Goal: Task Accomplishment & Management: Manage account settings

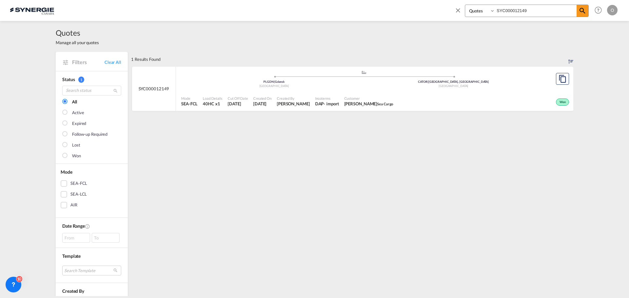
select select "Quotes"
click at [446, 11] on div "Bookings Quotes Enquiries SYC000012149 Help Resources Product Release O My Prof…" at bounding box center [314, 10] width 609 height 20
click at [369, 108] on div "Customer anderson carvalho Intellinox" at bounding box center [383, 101] width 87 height 16
drag, startPoint x: 539, startPoint y: 11, endPoint x: 434, endPoint y: 10, distance: 104.4
click at [437, 10] on div "Bookings Quotes Enquiries SYC000014498 Help Resources Product Release O My Prof…" at bounding box center [314, 10] width 609 height 20
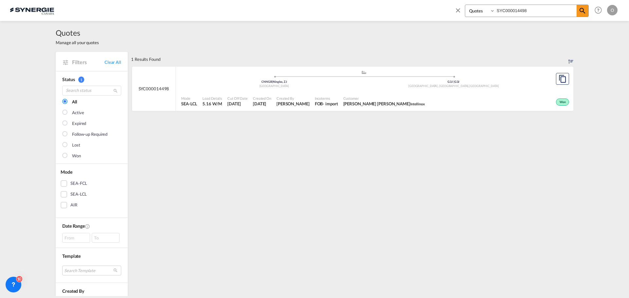
paste input "98"
click at [372, 100] on span "Customer" at bounding box center [373, 98] width 58 height 5
click at [310, 103] on span "[PERSON_NAME]" at bounding box center [293, 104] width 33 height 6
drag, startPoint x: 530, startPoint y: 12, endPoint x: 436, endPoint y: 0, distance: 94.4
click at [436, 0] on div "Bookings Quotes Enquiries SYC000014988 Help Resources Product Release O My Prof…" at bounding box center [314, 10] width 609 height 20
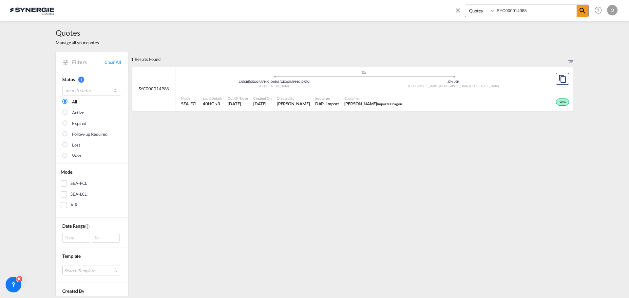
paste input "804"
type input "SYC000014804"
click at [392, 102] on span "Orthofab" at bounding box center [385, 104] width 15 height 4
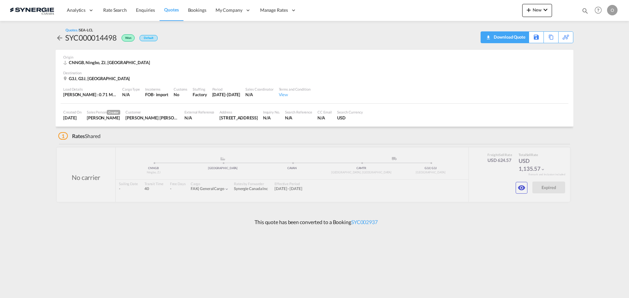
click at [520, 39] on div "Download Quote" at bounding box center [508, 37] width 33 height 10
click at [521, 189] on md-icon "icon-eye" at bounding box center [521, 188] width 8 height 8
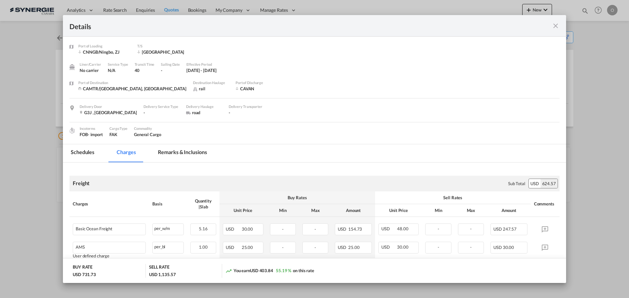
click at [198, 152] on md-tab-item "Remarks & Inclusions" at bounding box center [182, 153] width 64 height 18
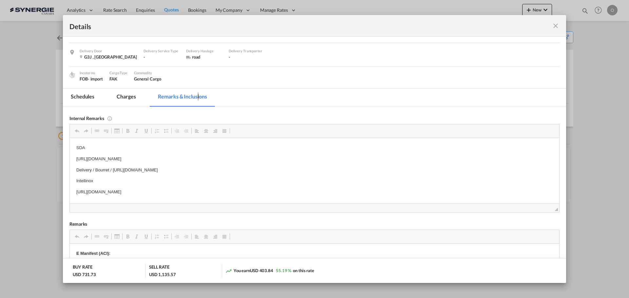
scroll to position [65, 0]
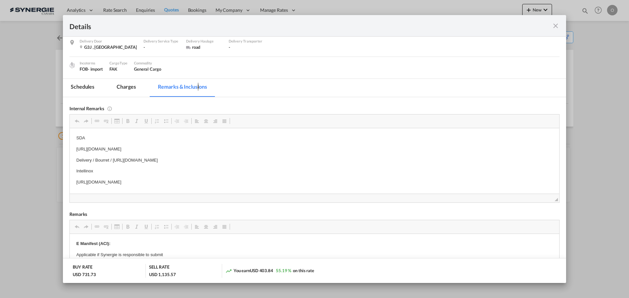
drag, startPoint x: 113, startPoint y: 159, endPoint x: 133, endPoint y: 159, distance: 19.6
copy p "https://app.frontapp.com/open/msg_1hf3vqof?key=anCio43yqYhPzgYqXkoLPgFNgUMLqUn9"
drag, startPoint x: 113, startPoint y: 159, endPoint x: 290, endPoint y: 163, distance: 177.1
click at [290, 163] on p "Delivery / Bourret / https://app.frontapp.com/open/msg_1hf3vqof?key=anCio43yqYh…" at bounding box center [314, 160] width 476 height 7
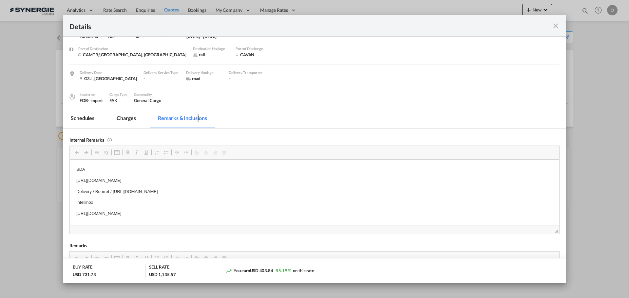
scroll to position [0, 0]
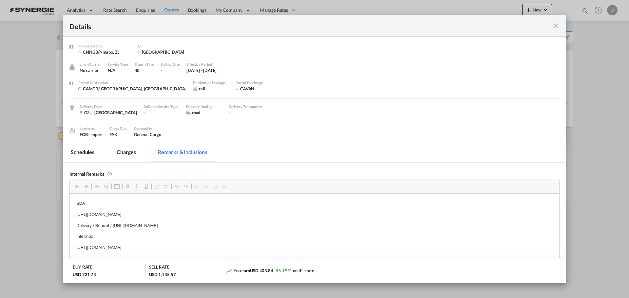
click at [129, 153] on md-tab-item "Charges" at bounding box center [126, 153] width 35 height 18
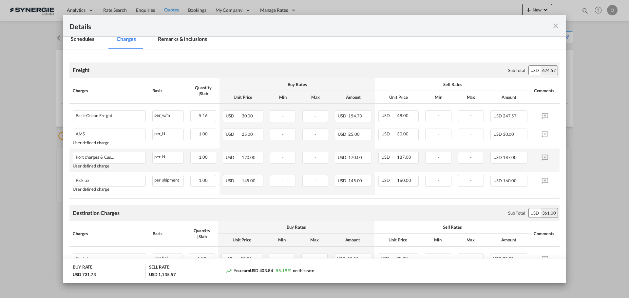
scroll to position [131, 0]
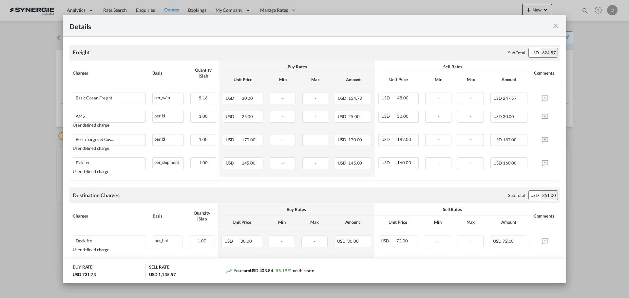
click at [555, 27] on md-icon "icon-close fg-AAA8AD m-0 cursor" at bounding box center [555, 26] width 8 height 8
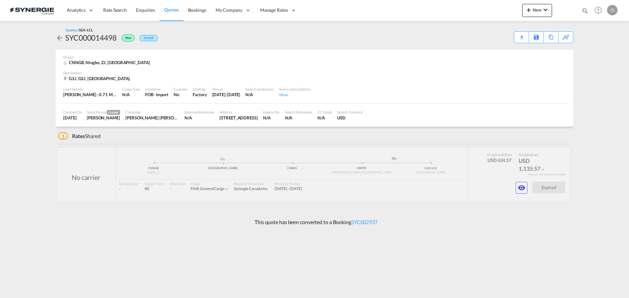
click at [585, 11] on md-icon "icon-magnify" at bounding box center [584, 10] width 7 height 7
click at [484, 10] on select "Bookings Quotes Enquiries" at bounding box center [480, 11] width 31 height 12
select select "Quotes"
click at [465, 5] on select "Bookings Quotes Enquiries" at bounding box center [480, 11] width 31 height 12
click at [510, 11] on input at bounding box center [536, 10] width 82 height 11
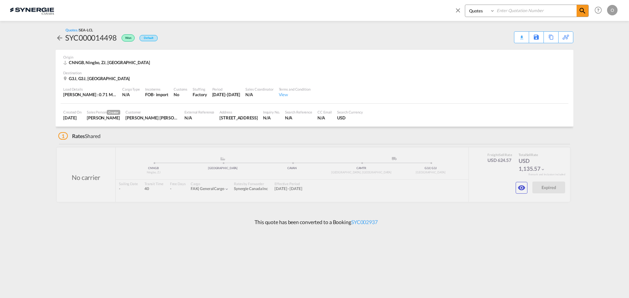
paste input "SYC000014804"
type input "SYC000014804"
click at [586, 12] on span at bounding box center [582, 11] width 12 height 12
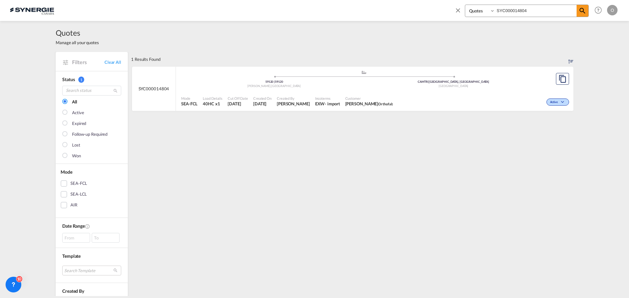
click at [339, 107] on div "- import" at bounding box center [331, 104] width 15 height 6
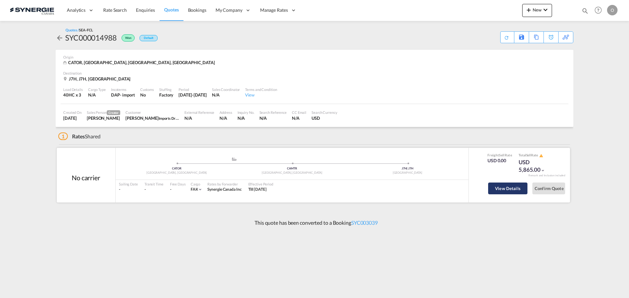
click at [504, 187] on button "View Details" at bounding box center [507, 189] width 39 height 12
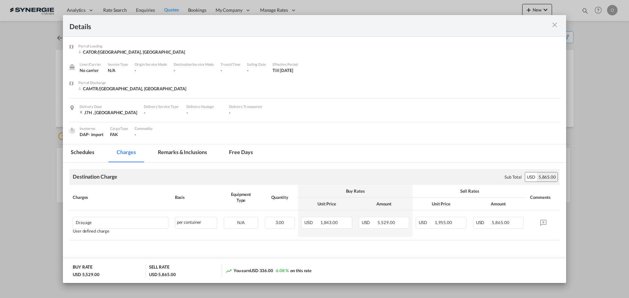
click at [189, 153] on md-tab-item "Remarks & Inclusions" at bounding box center [182, 153] width 64 height 18
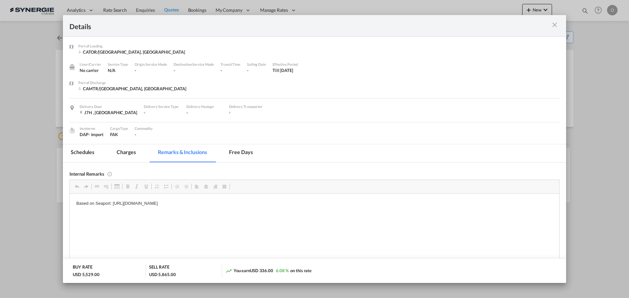
drag, startPoint x: 286, startPoint y: 204, endPoint x: 105, endPoint y: 200, distance: 181.4
drag, startPoint x: 112, startPoint y: 204, endPoint x: 286, endPoint y: 204, distance: 174.2
click at [286, 204] on p "Based on Seaport: https://app.frontapp.com/open/cnv_qh3nl8v?key=jvsT_VX6p5SnY7Z…" at bounding box center [314, 203] width 476 height 7
copy p "https://app.frontapp.com/open/cnv_qh3nl8v?key=jvsT_VX6p5SnY7ZKe46Y5dxirLT8ggAc"
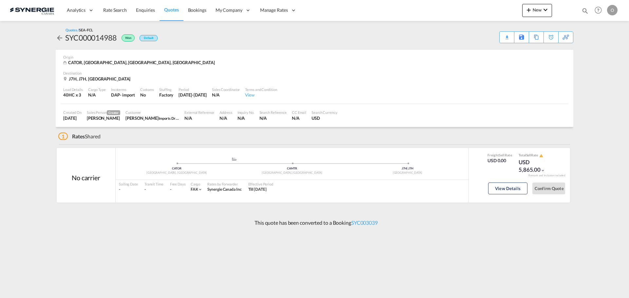
click at [586, 10] on md-icon "icon-magnify" at bounding box center [584, 10] width 7 height 7
click at [483, 10] on select "Bookings Quotes Enquiries" at bounding box center [480, 11] width 31 height 12
select select "Quotes"
click at [465, 5] on select "Bookings Quotes Enquiries" at bounding box center [480, 11] width 31 height 12
click at [526, 8] on input at bounding box center [536, 10] width 82 height 11
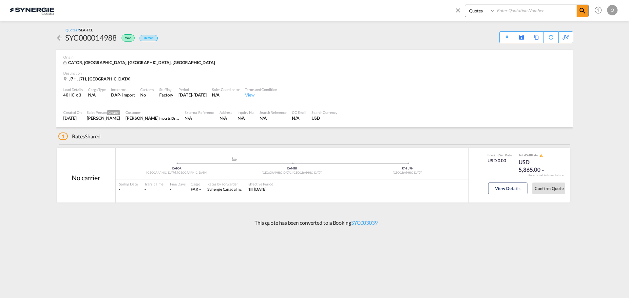
paste input "SYC000014616"
type input "SYC000014616"
click at [582, 12] on md-icon "icon-magnify" at bounding box center [582, 11] width 8 height 8
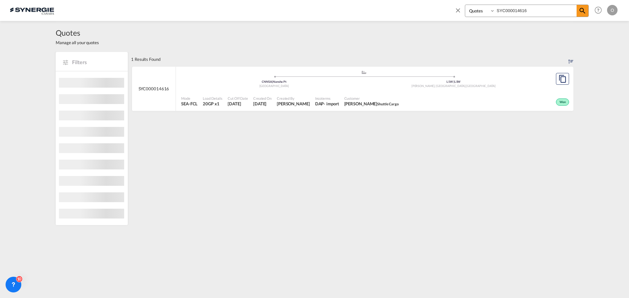
click at [401, 103] on div "Won" at bounding box center [485, 101] width 169 height 16
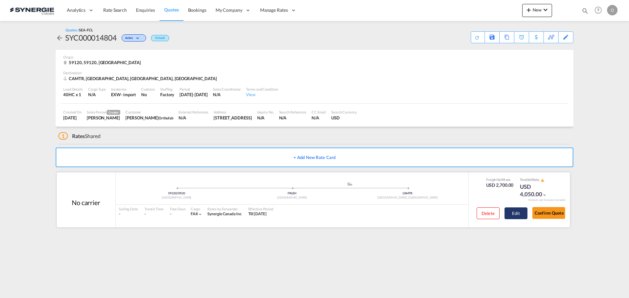
click at [515, 215] on button "Edit" at bounding box center [515, 214] width 23 height 12
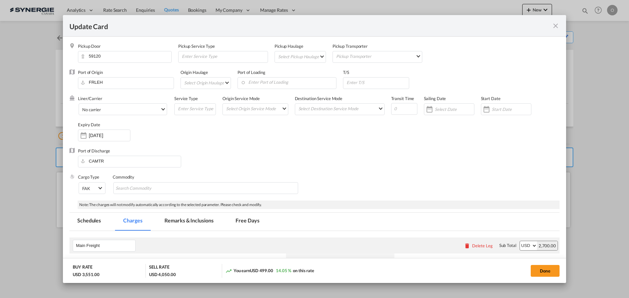
select select "per container"
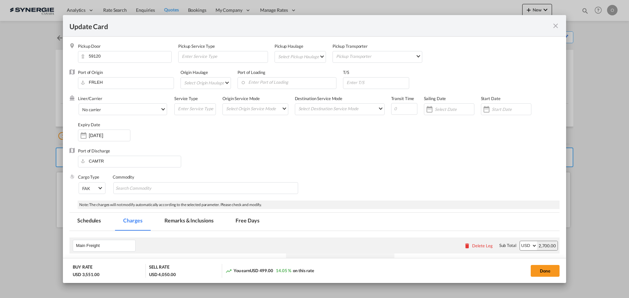
select select "per container"
select select "per B/L"
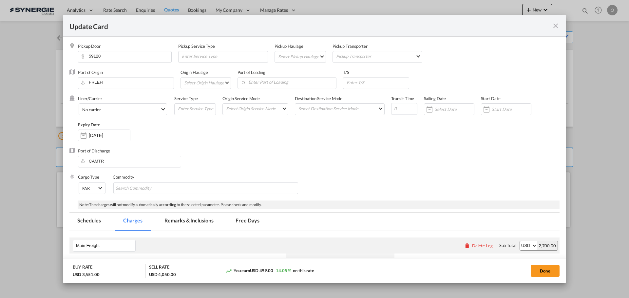
select select "per shipment"
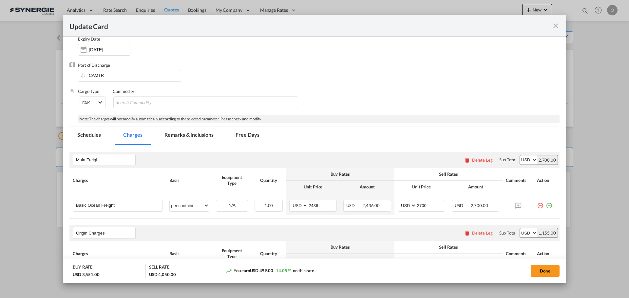
scroll to position [98, 0]
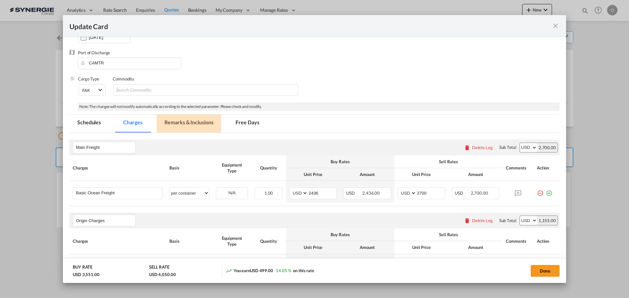
click at [185, 120] on md-tab-item "Remarks & Inclusions" at bounding box center [188, 124] width 64 height 18
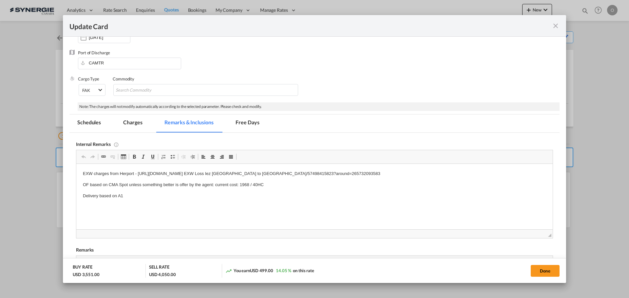
scroll to position [0, 0]
drag, startPoint x: 138, startPoint y: 173, endPoint x: 149, endPoint y: 173, distance: 11.1
drag, startPoint x: 138, startPoint y: 174, endPoint x: 411, endPoint y: 176, distance: 272.0
click at [411, 176] on p "EXW charges from Herport - https://app.frontapp.com/inboxes/teammates/6847055/i…" at bounding box center [314, 174] width 463 height 7
click at [464, 169] on html "EXW charges from Herport - https://app.frontapp.com/inboxes/teammates/6847055/i…" at bounding box center [314, 185] width 476 height 42
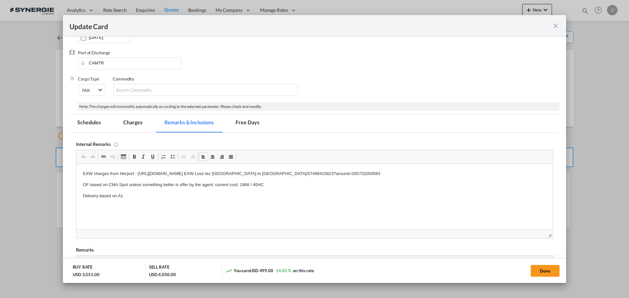
drag, startPoint x: 464, startPoint y: 175, endPoint x: 139, endPoint y: 174, distance: 325.4
click at [139, 174] on p "EXW charges from Herport - https://app.frontapp.com/inboxes/teammates/6847055/i…" at bounding box center [314, 174] width 463 height 7
copy p "https://app.frontapp.com/inboxes/teammates/6847055/inbox/all/57498415823/search…"
drag, startPoint x: 135, startPoint y: 122, endPoint x: 148, endPoint y: 25, distance: 98.1
click at [135, 122] on md-tab-item "Charges" at bounding box center [132, 124] width 35 height 18
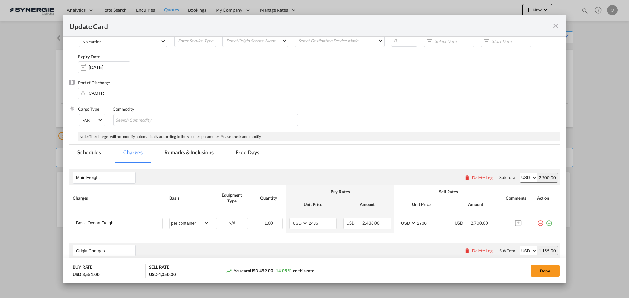
scroll to position [46, 0]
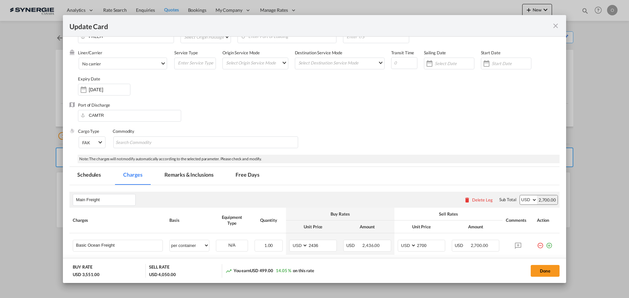
click at [555, 26] on md-icon "icon-close fg-AAA8AD m-0 pointer" at bounding box center [555, 26] width 8 height 8
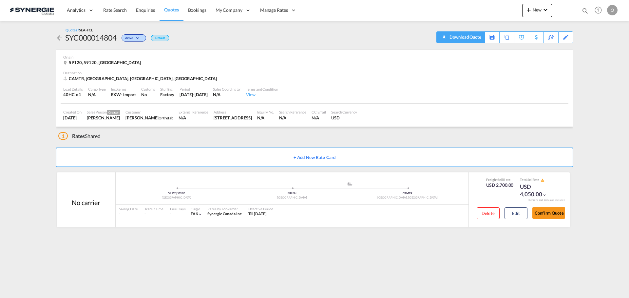
click at [449, 37] on div "Download Quote" at bounding box center [463, 37] width 33 height 10
click at [520, 211] on button "Edit" at bounding box center [515, 214] width 23 height 12
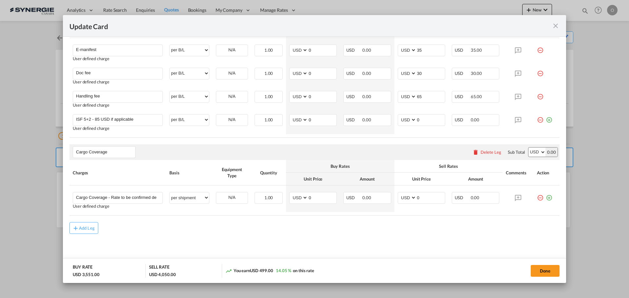
scroll to position [537, 0]
click at [543, 270] on button "Done" at bounding box center [544, 271] width 29 height 12
type input "15 Oct 2025"
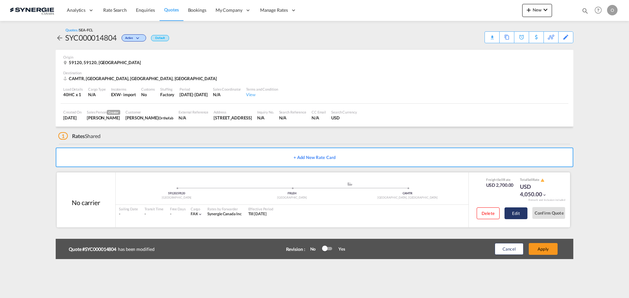
click at [513, 215] on button "Edit" at bounding box center [515, 214] width 23 height 12
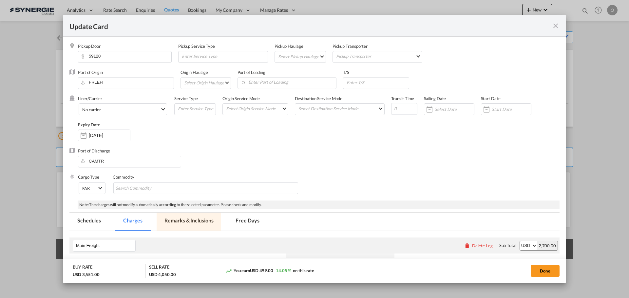
click at [196, 220] on md-tab-item "Remarks & Inclusions" at bounding box center [188, 222] width 64 height 18
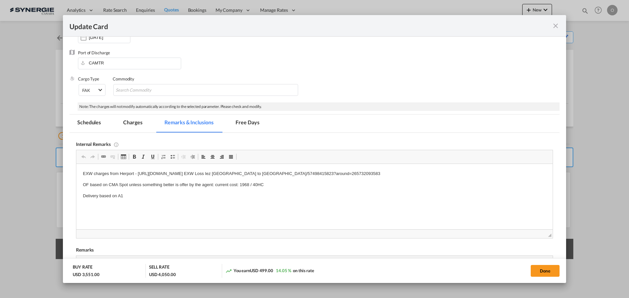
scroll to position [0, 0]
click at [130, 120] on md-tab-item "Charges" at bounding box center [132, 124] width 35 height 18
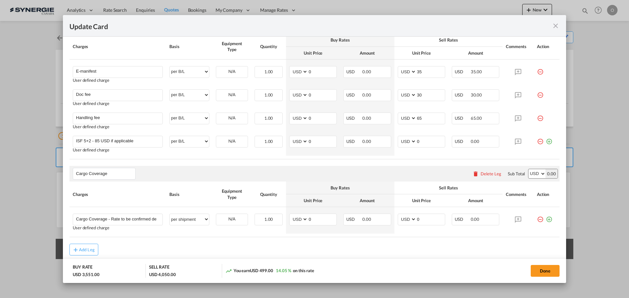
scroll to position [537, 0]
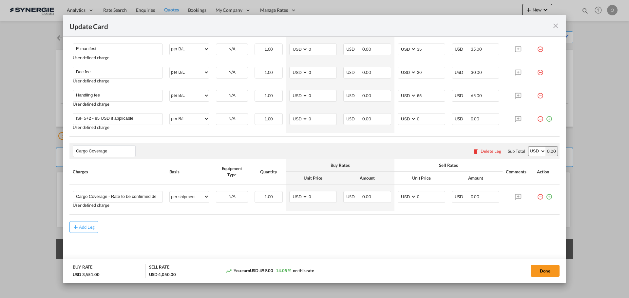
click at [547, 270] on button "Done" at bounding box center [544, 271] width 29 height 12
type input "15 Oct 2025"
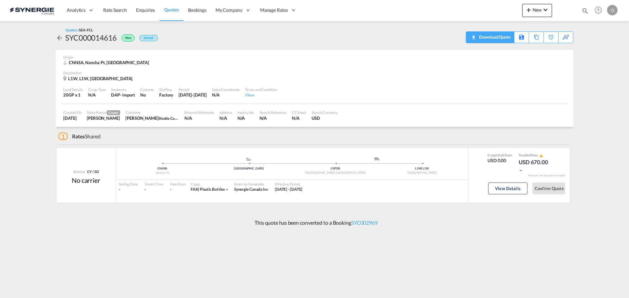
click at [499, 41] on div "Download Quote" at bounding box center [493, 37] width 33 height 10
click at [499, 192] on button "View Details" at bounding box center [507, 189] width 39 height 12
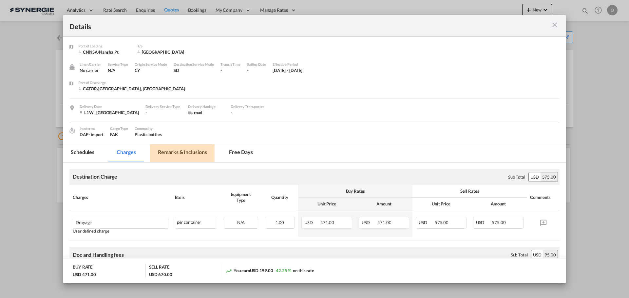
click at [194, 152] on md-tab-item "Remarks & Inclusions" at bounding box center [182, 153] width 64 height 18
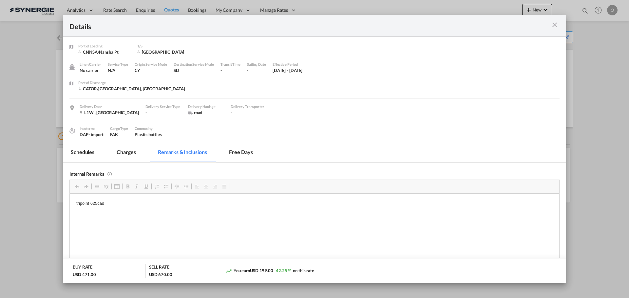
click at [123, 154] on md-tab-item "Charges" at bounding box center [126, 153] width 35 height 18
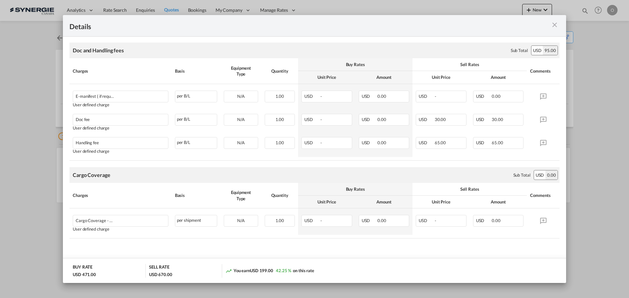
scroll to position [107, 0]
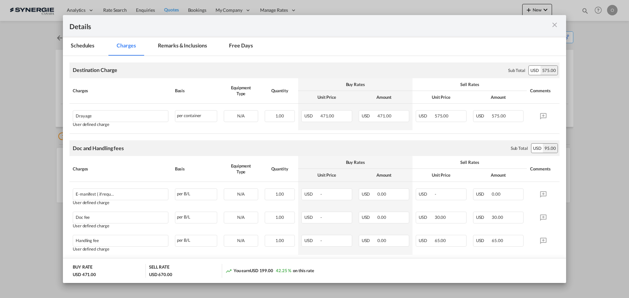
click at [555, 25] on md-icon "icon-close m-3 fg-AAA8AD cursor" at bounding box center [554, 25] width 8 height 8
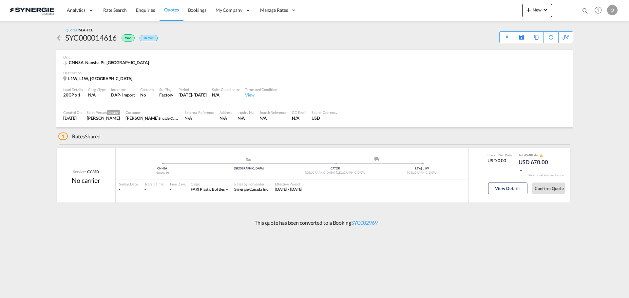
click at [583, 10] on md-icon "icon-magnify" at bounding box center [584, 10] width 7 height 7
click at [477, 9] on select "Bookings Quotes Enquiries" at bounding box center [480, 11] width 31 height 12
select select "Quotes"
click at [465, 5] on select "Bookings Quotes Enquiries" at bounding box center [480, 11] width 31 height 12
click at [516, 14] on input at bounding box center [536, 10] width 82 height 11
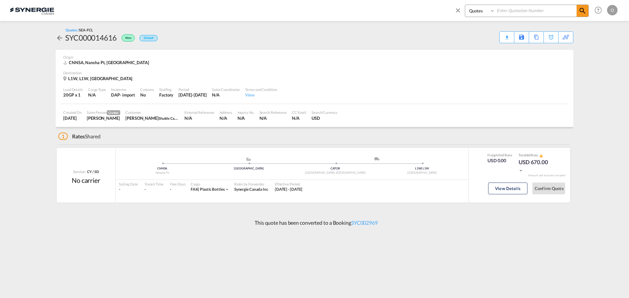
paste input "SYC000013927"
type input "SYC000013927"
click at [587, 12] on span at bounding box center [582, 11] width 12 height 12
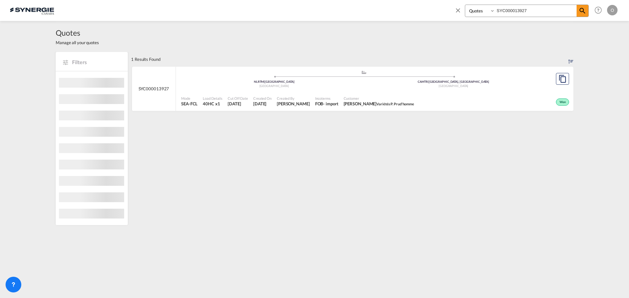
click at [362, 102] on span "Bruno Desrochers Variétés P. Prud'homme" at bounding box center [378, 104] width 71 height 6
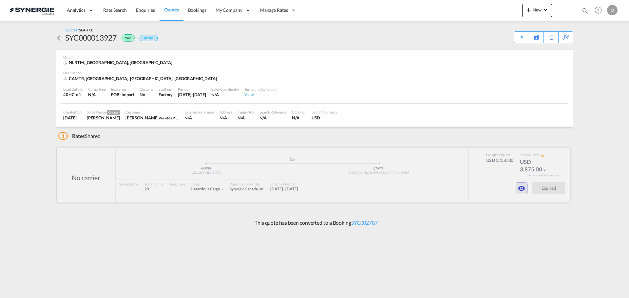
click at [519, 188] on md-icon "icon-eye" at bounding box center [521, 189] width 8 height 8
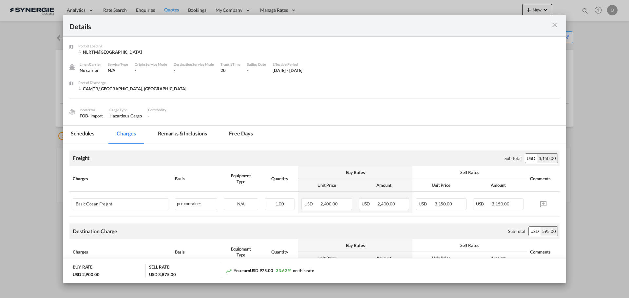
click at [189, 132] on md-tab-item "Remarks & Inclusions" at bounding box center [182, 135] width 64 height 18
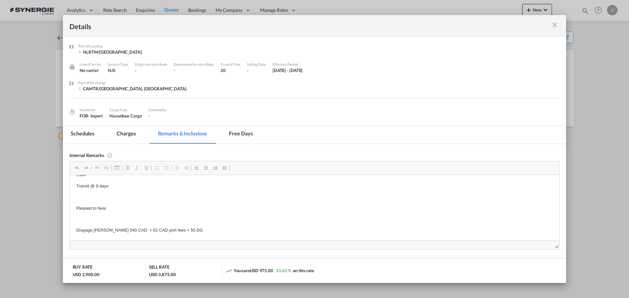
scroll to position [33, 0]
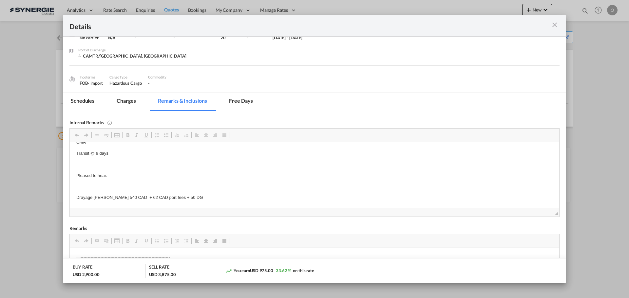
click at [123, 98] on md-tab-item "Charges" at bounding box center [126, 102] width 35 height 18
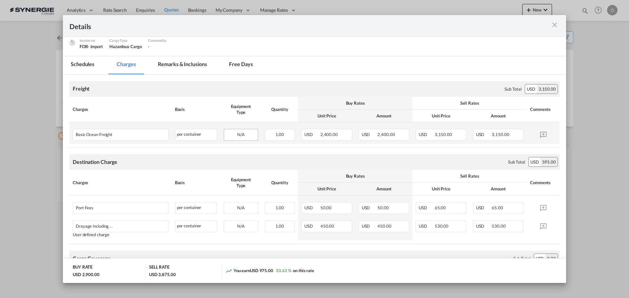
scroll to position [11, 0]
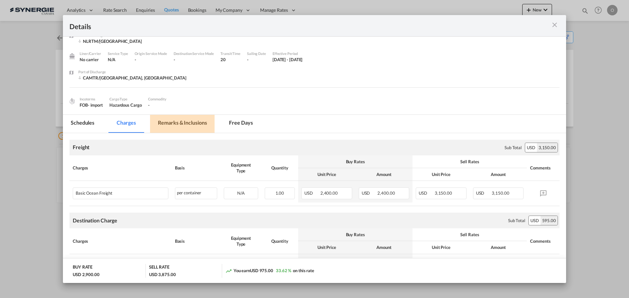
click at [178, 123] on md-tab-item "Remarks & Inclusions" at bounding box center [182, 124] width 64 height 18
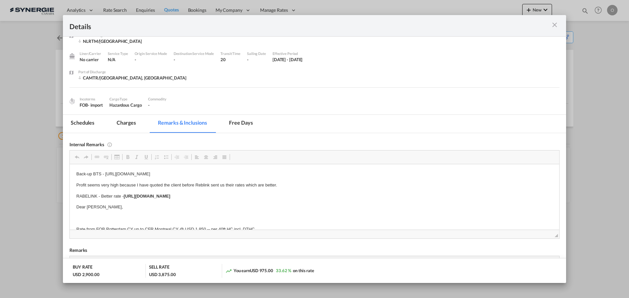
scroll to position [7, 0]
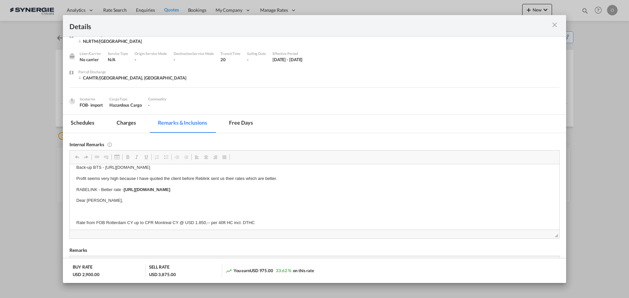
drag, startPoint x: 124, startPoint y: 196, endPoint x: 204, endPoint y: 196, distance: 79.2
copy strong "[URL][DOMAIN_NAME]"
drag, startPoint x: 125, startPoint y: 188, endPoint x: 303, endPoint y: 191, distance: 178.4
click at [303, 191] on p "RABELINK - Better rate - [URL][DOMAIN_NAME]" at bounding box center [314, 189] width 476 height 7
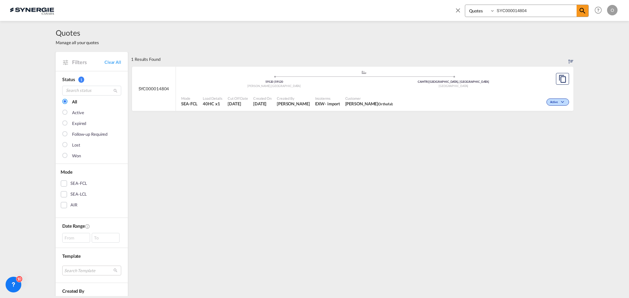
select select "Quotes"
drag, startPoint x: 547, startPoint y: 10, endPoint x: 345, endPoint y: 10, distance: 201.3
click at [345, 10] on div "Bookings Quotes Enquiries SYC000014804 Help Resources Product Release O My Prof…" at bounding box center [314, 10] width 609 height 20
paste input "3443"
type input "SYC000013443"
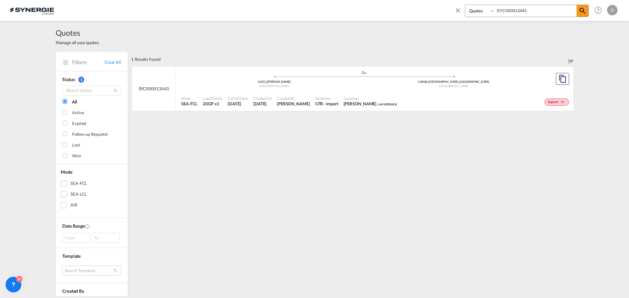
click at [341, 99] on div "Customer [PERSON_NAME] . carozzicorp" at bounding box center [370, 101] width 58 height 16
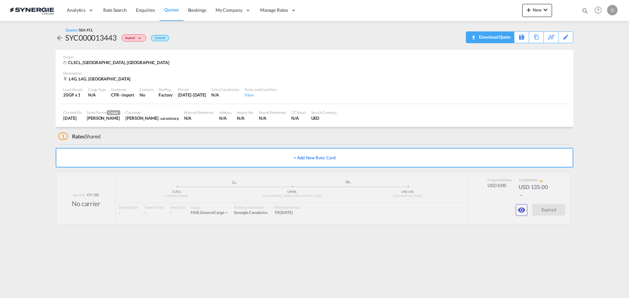
click at [505, 38] on div "Download Quote" at bounding box center [493, 37] width 33 height 10
